Goal: Transaction & Acquisition: Subscribe to service/newsletter

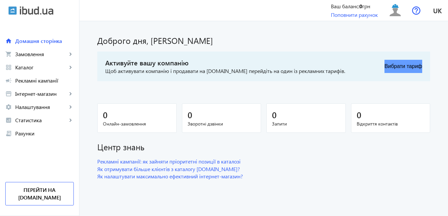
click at [396, 72] on button "Вибрати тариф" at bounding box center [403, 66] width 38 height 13
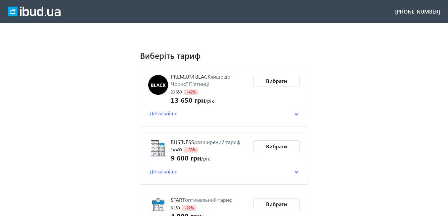
scroll to position [143, 0]
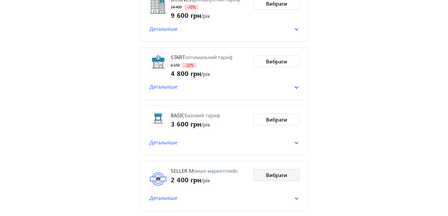
click at [265, 178] on span at bounding box center [277, 175] width 46 height 16
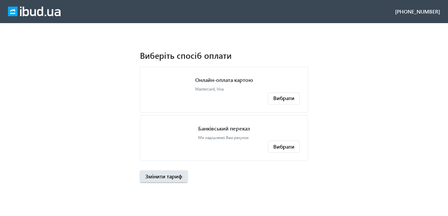
scroll to position [0, 0]
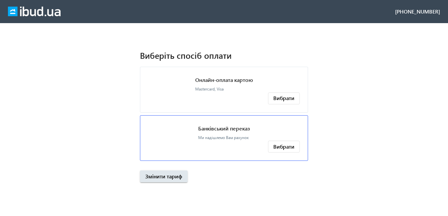
click at [211, 131] on p "Банківський переказ" at bounding box center [224, 128] width 52 height 7
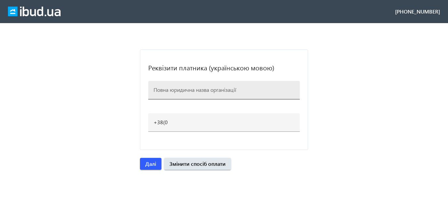
click at [172, 90] on input at bounding box center [223, 89] width 141 height 7
paste input "ФІЗИЧНА ОСОБА – ПІДПРИЄМЕЦЬ [PERSON_NAME]"
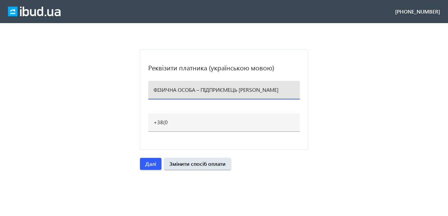
scroll to position [0, 10]
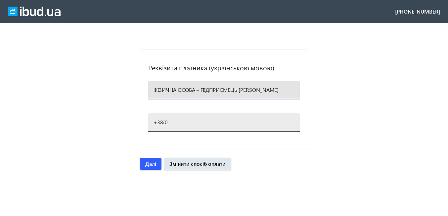
type input "ФІЗИЧНА ОСОБА – ПІДПРИЄМЕЦЬ [PERSON_NAME]"
click at [173, 123] on input "+38(0" at bounding box center [223, 122] width 141 height 7
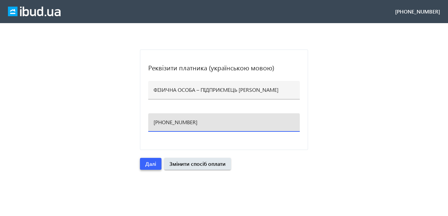
type input "[PHONE_NUMBER]"
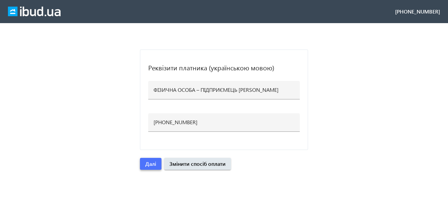
click at [154, 165] on span "Далі" at bounding box center [150, 163] width 11 height 7
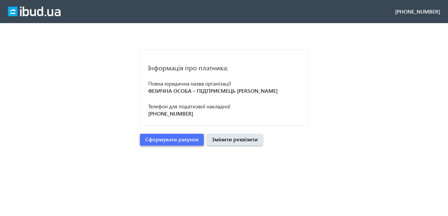
click at [174, 143] on span "Сформувати рахунок" at bounding box center [171, 139] width 53 height 7
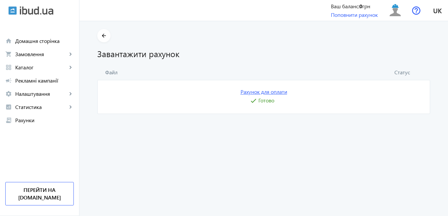
click at [264, 93] on link "Рахунок для оплати" at bounding box center [263, 91] width 47 height 7
click at [398, 10] on img at bounding box center [394, 10] width 15 height 15
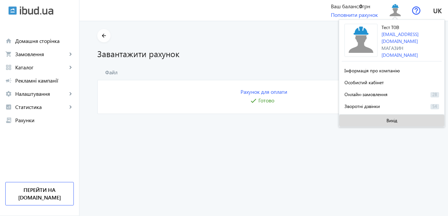
click at [393, 120] on span "Вихід" at bounding box center [391, 120] width 11 height 5
